Goal: Navigation & Orientation: Find specific page/section

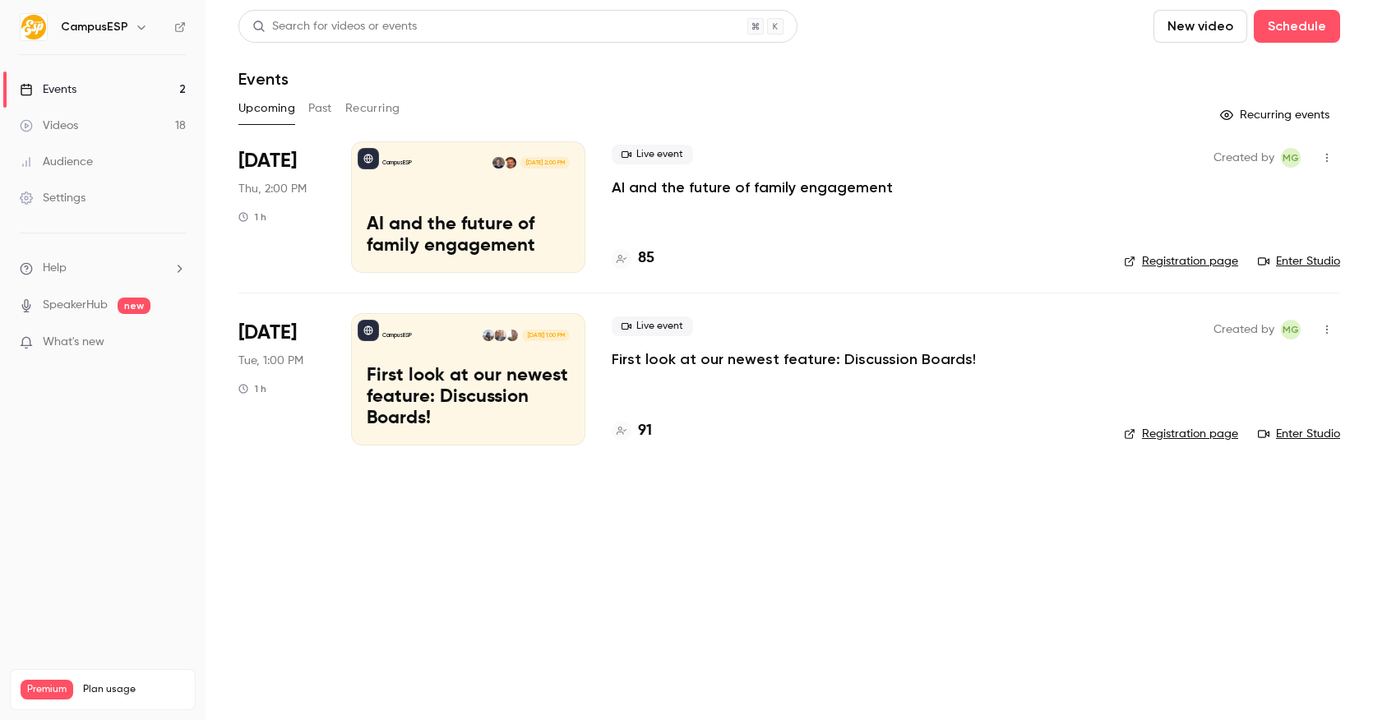
click at [109, 26] on h6 "CampusESP" at bounding box center [94, 27] width 67 height 16
click at [135, 24] on icon "button" at bounding box center [141, 27] width 13 height 13
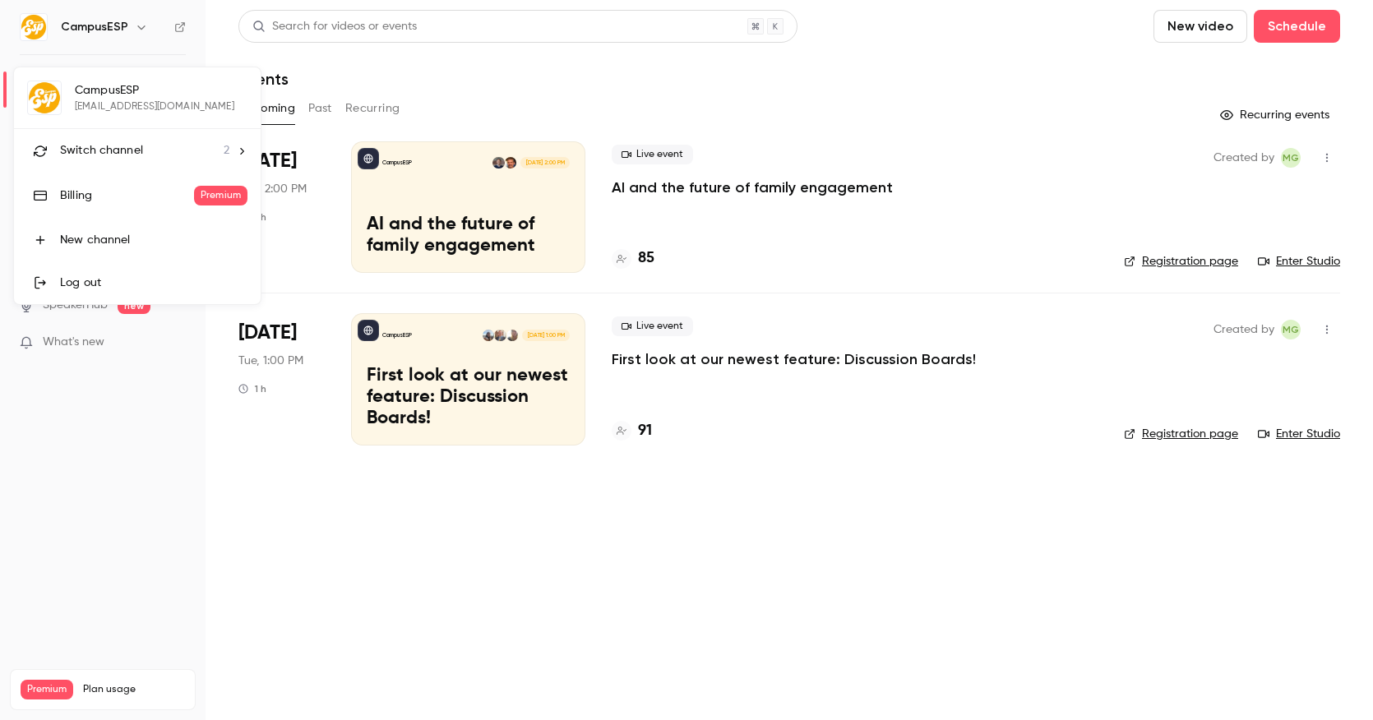
click at [121, 145] on span "Switch channel" at bounding box center [101, 150] width 83 height 17
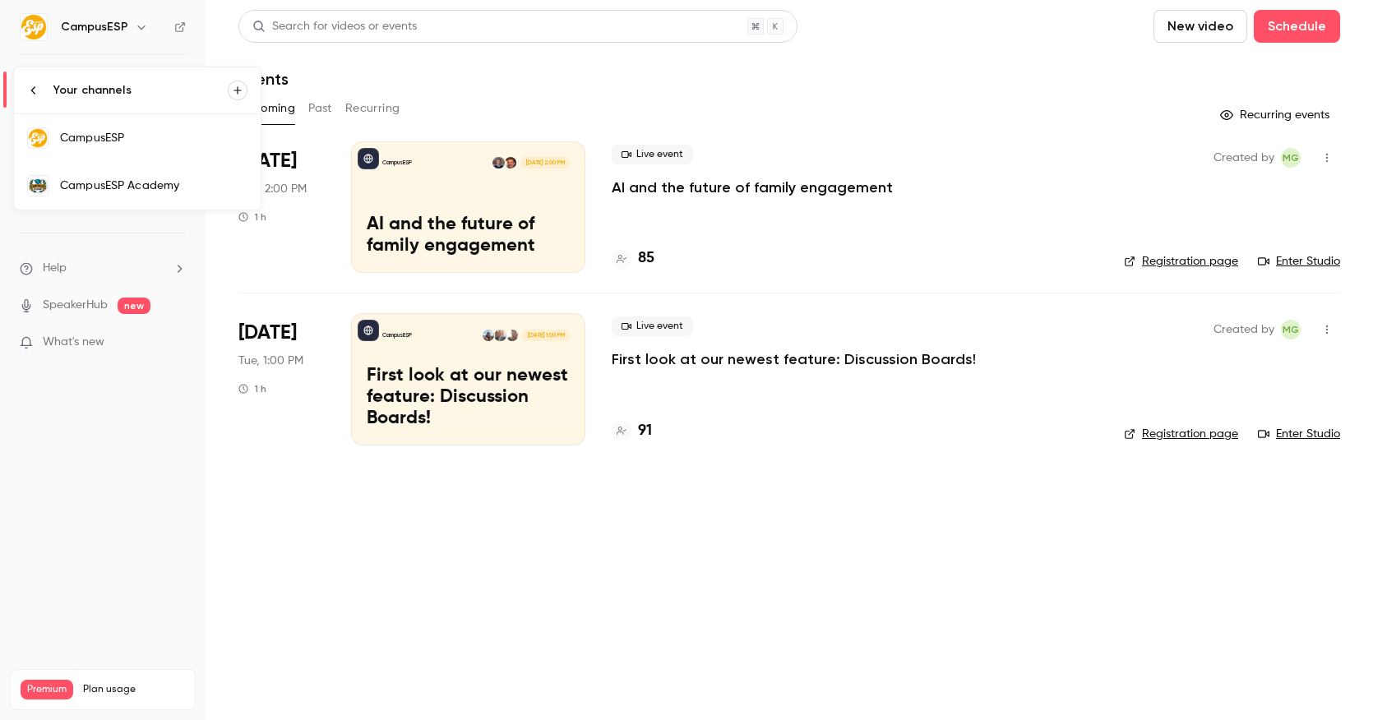
click at [152, 188] on div "CampusESP Academy" at bounding box center [153, 186] width 187 height 16
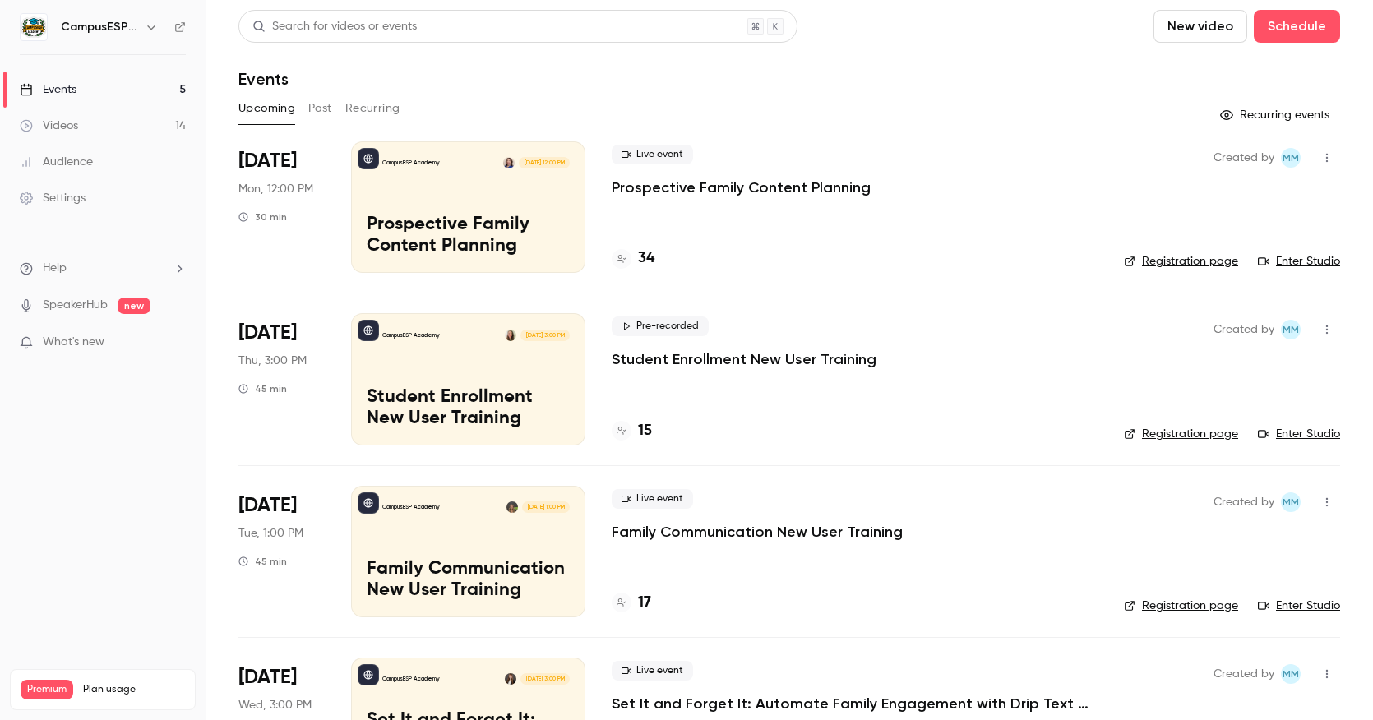
click at [152, 30] on icon "button" at bounding box center [151, 27] width 13 height 13
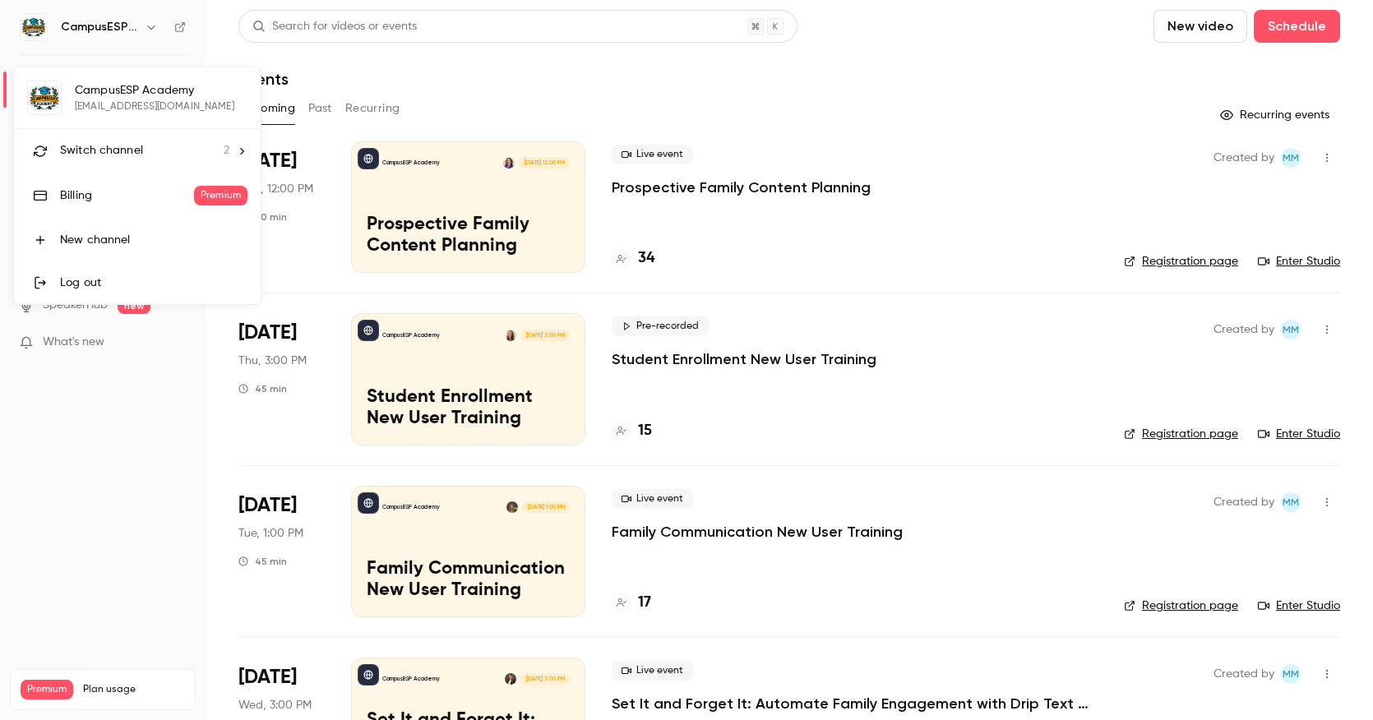
click at [864, 245] on div at bounding box center [686, 360] width 1373 height 720
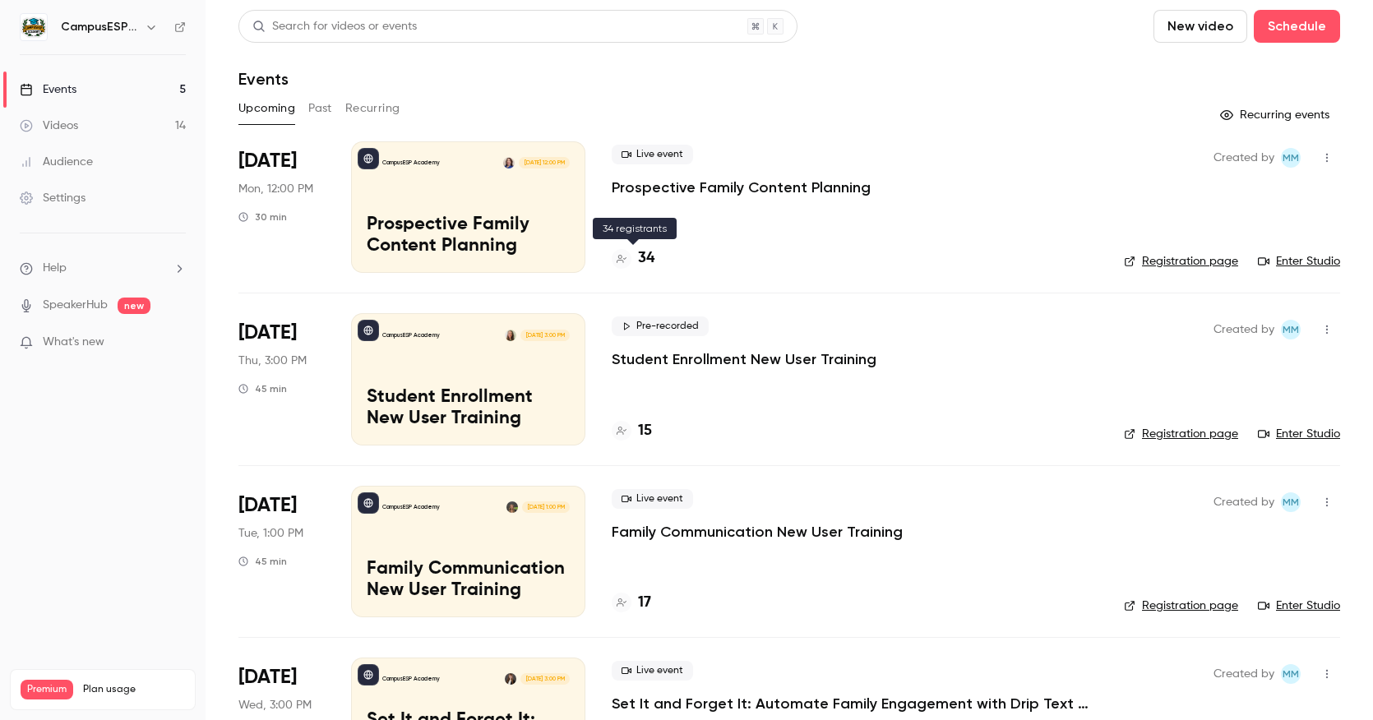
click at [635, 264] on div "34" at bounding box center [633, 258] width 43 height 22
